Goal: Information Seeking & Learning: Find specific fact

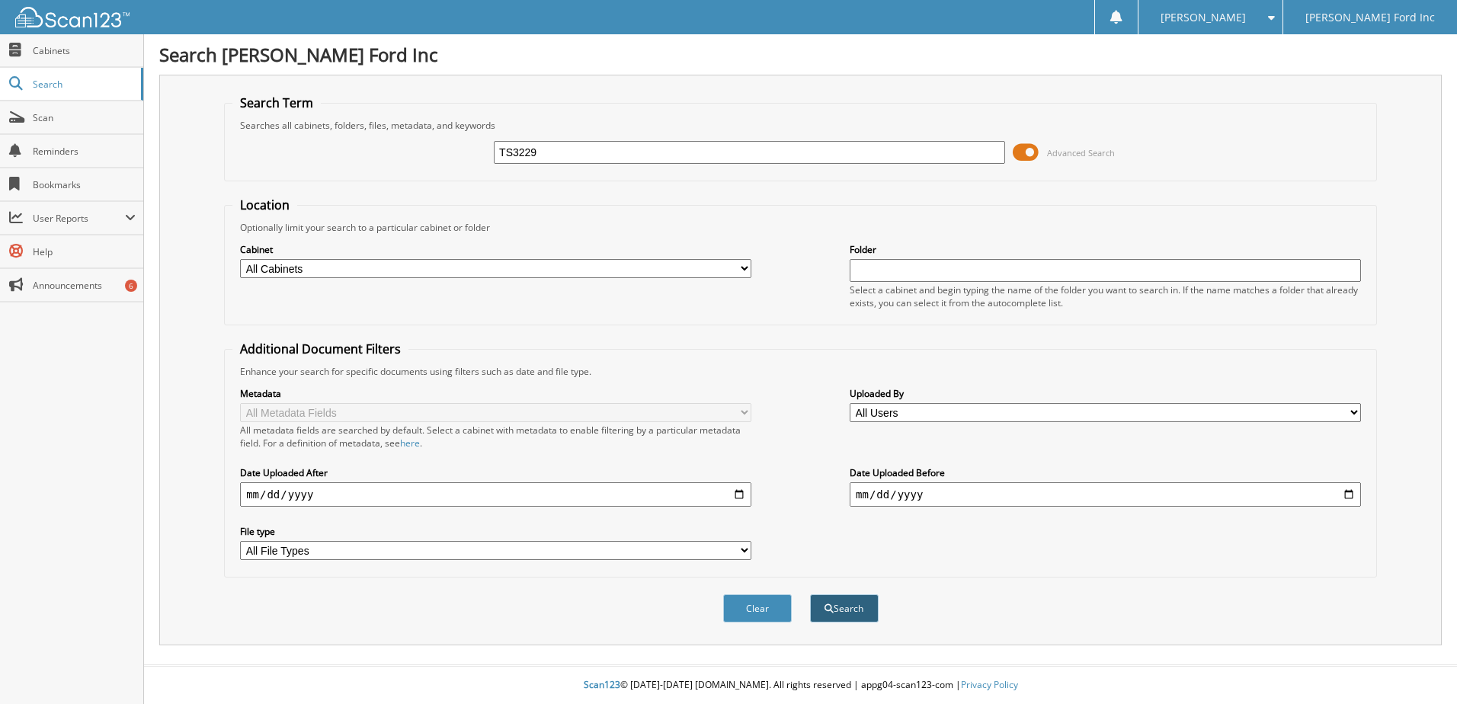
type input "TS3229"
click at [850, 612] on button "Search" at bounding box center [844, 608] width 69 height 28
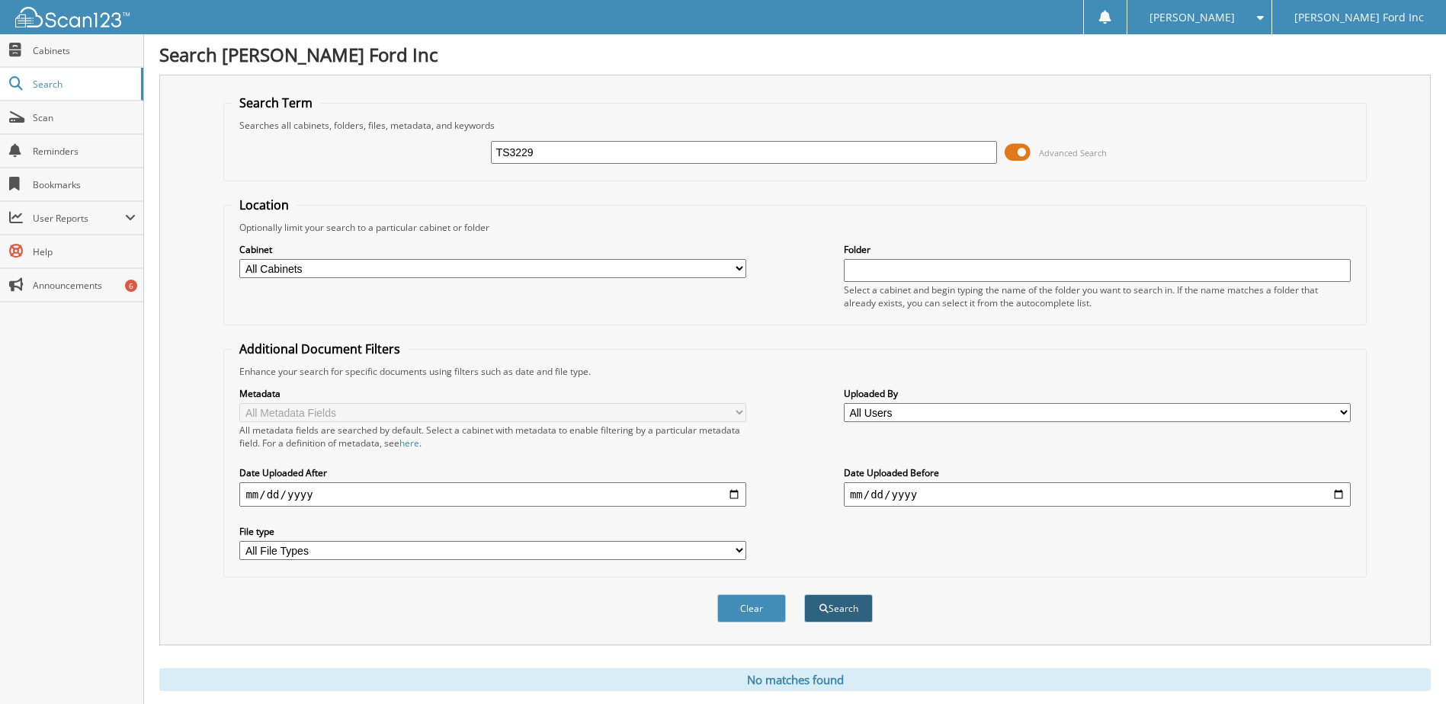
click at [833, 607] on button "Search" at bounding box center [838, 608] width 69 height 28
